Goal: Information Seeking & Learning: Learn about a topic

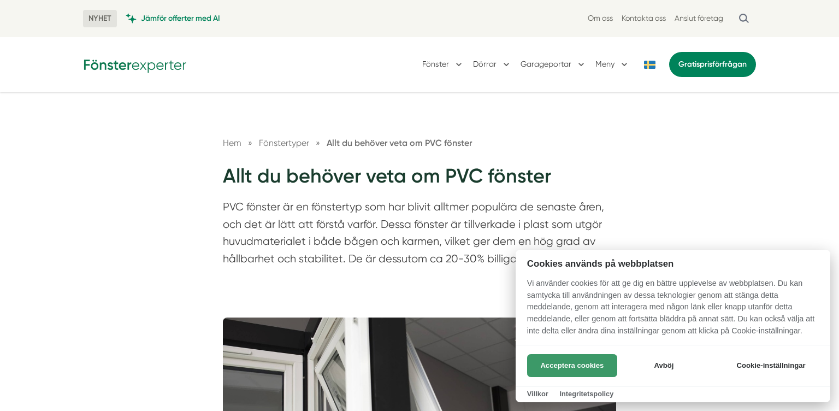
click at [572, 366] on button "Acceptera cookies" at bounding box center [572, 365] width 90 height 23
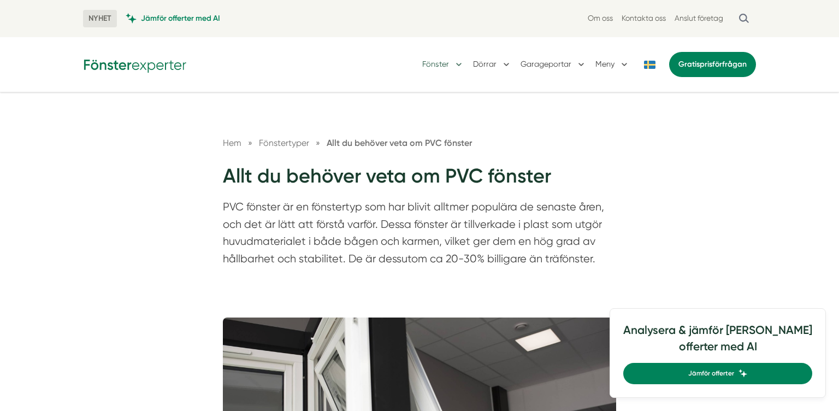
click at [439, 66] on button "Fönster" at bounding box center [443, 64] width 42 height 28
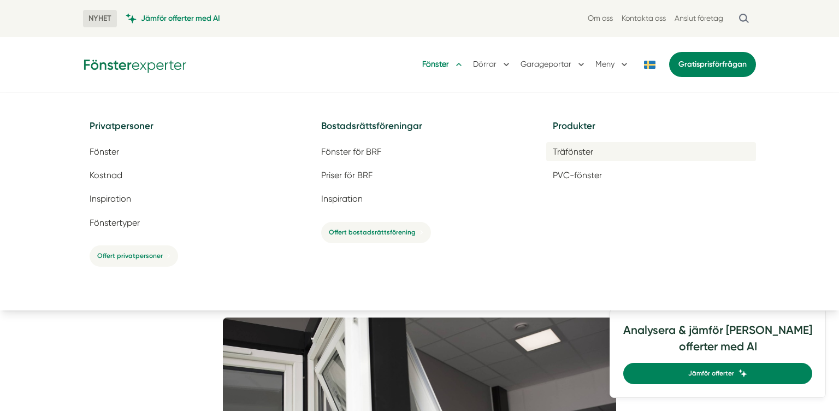
click at [578, 147] on span "Träfönster" at bounding box center [573, 151] width 40 height 10
click at [589, 154] on span "Träfönster" at bounding box center [573, 151] width 40 height 10
